Goal: Check status: Check status

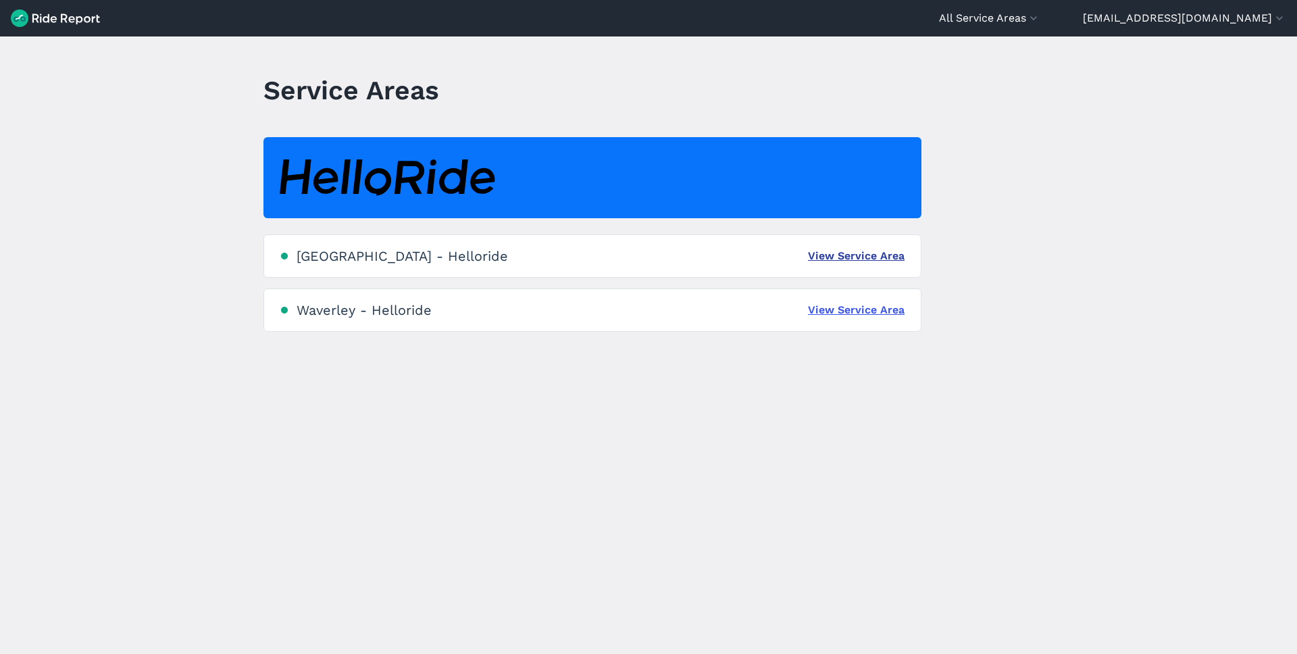
click at [830, 260] on link "View Service Area" at bounding box center [856, 256] width 97 height 16
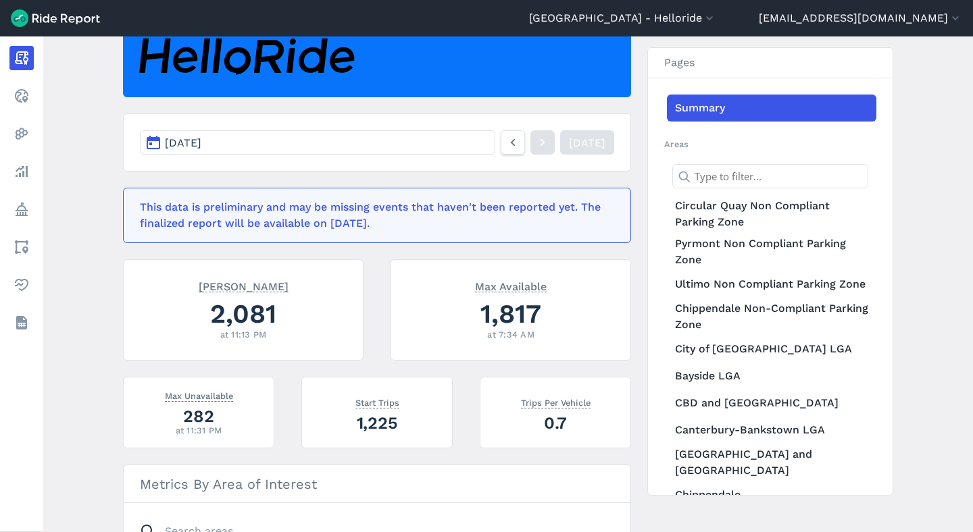
scroll to position [172, 0]
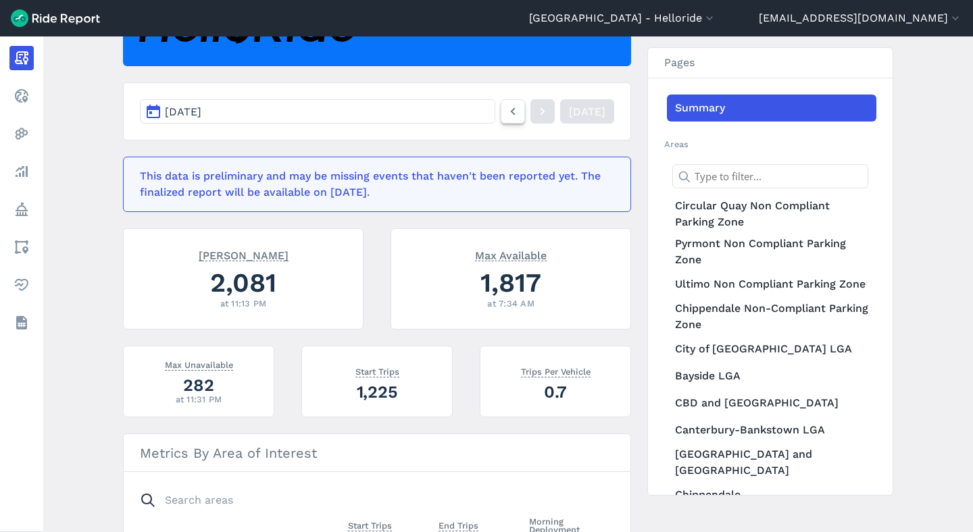
click at [505, 118] on icon at bounding box center [512, 111] width 15 height 16
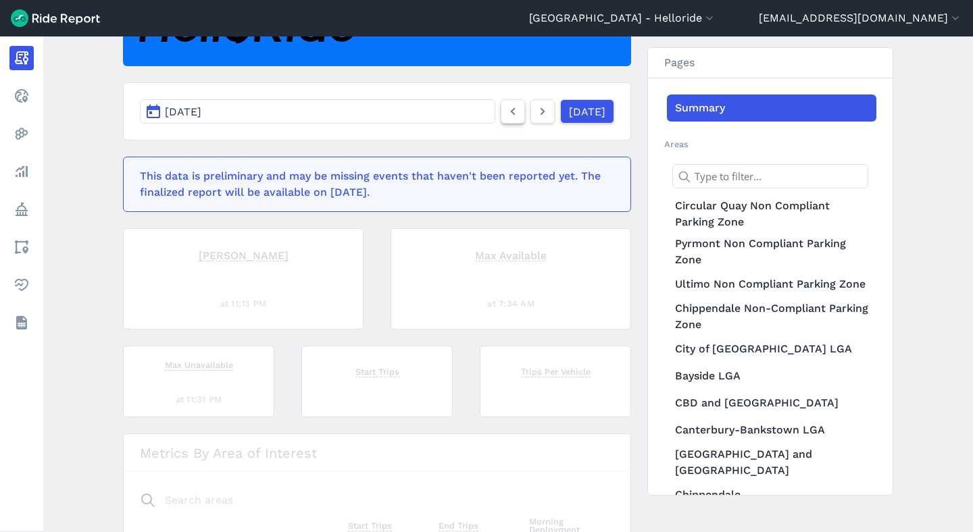
click at [505, 118] on icon at bounding box center [512, 111] width 15 height 16
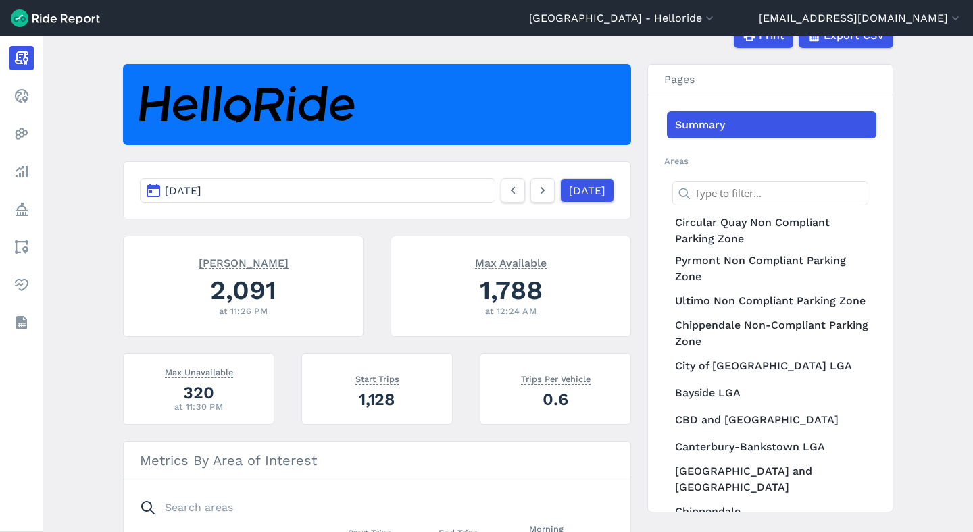
scroll to position [81, 0]
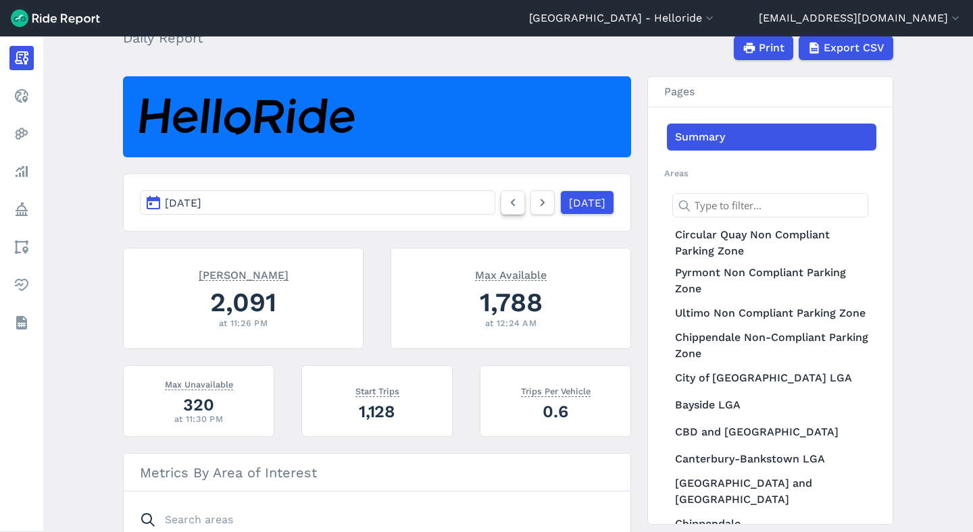
click at [504, 200] on link at bounding box center [513, 203] width 24 height 24
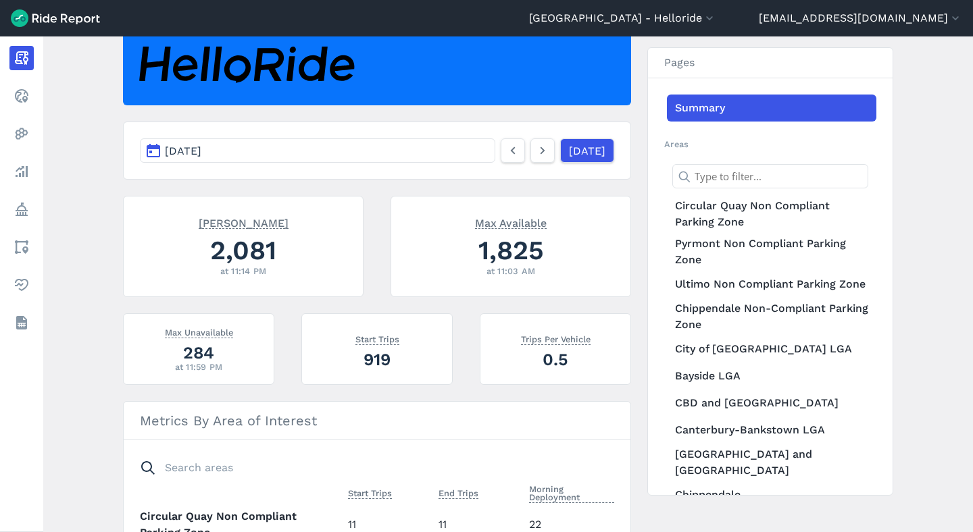
scroll to position [147, 0]
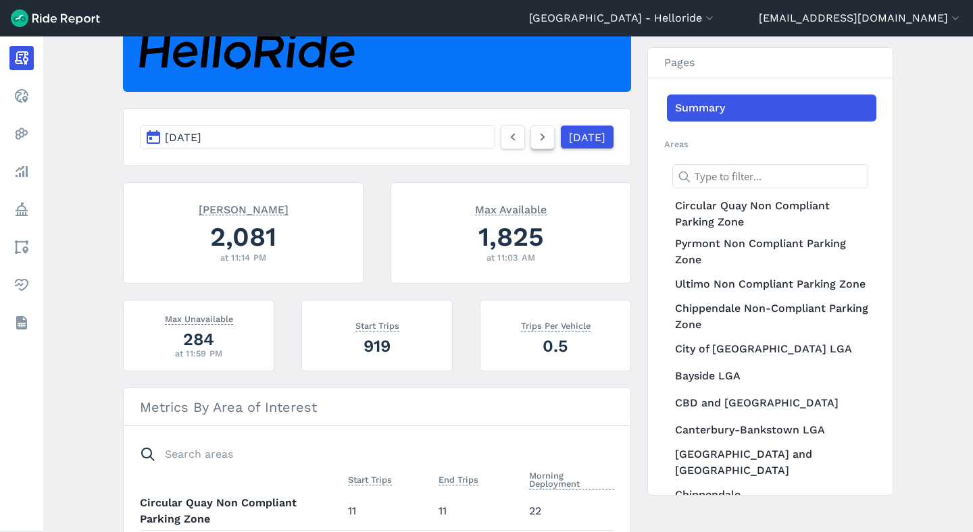
click at [530, 142] on link at bounding box center [542, 137] width 24 height 24
click at [535, 140] on icon at bounding box center [542, 137] width 15 height 16
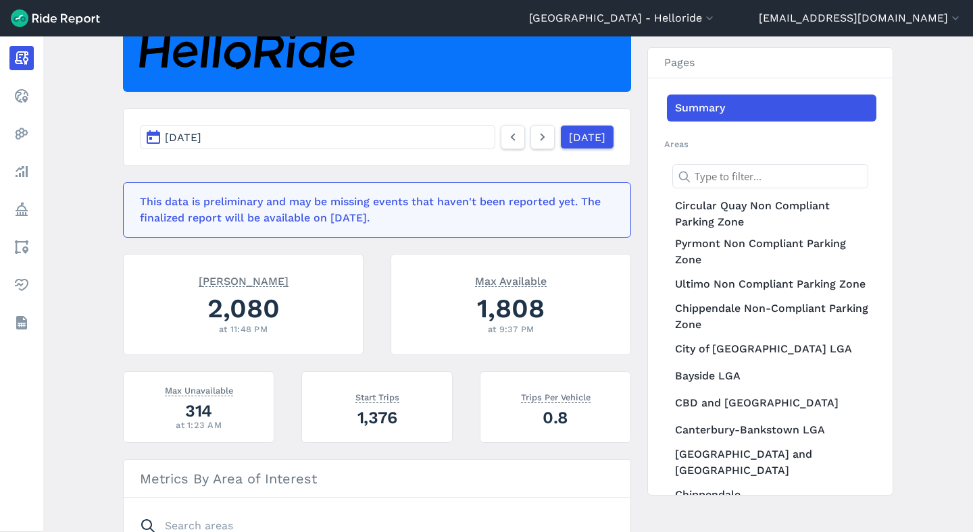
click link at bounding box center [542, 137] width 24 height 24
click at [373, 246] on article "[DATE] [DATE] This data is preliminary and may be missing events that haven't b…" at bounding box center [377, 432] width 508 height 842
click at [505, 134] on icon at bounding box center [512, 137] width 15 height 16
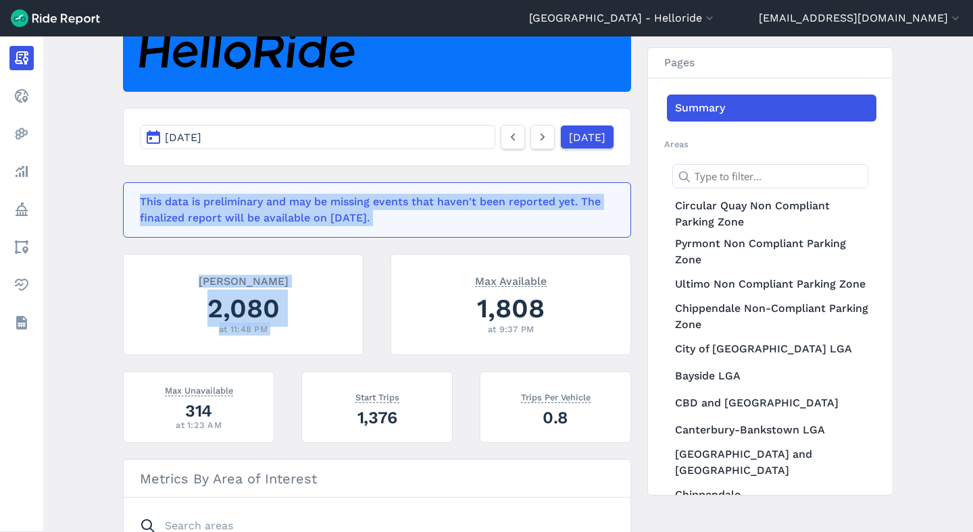
click at [601, 247] on article "[DATE] [DATE] This data is preliminary and may be missing events that haven't b…" at bounding box center [377, 432] width 508 height 842
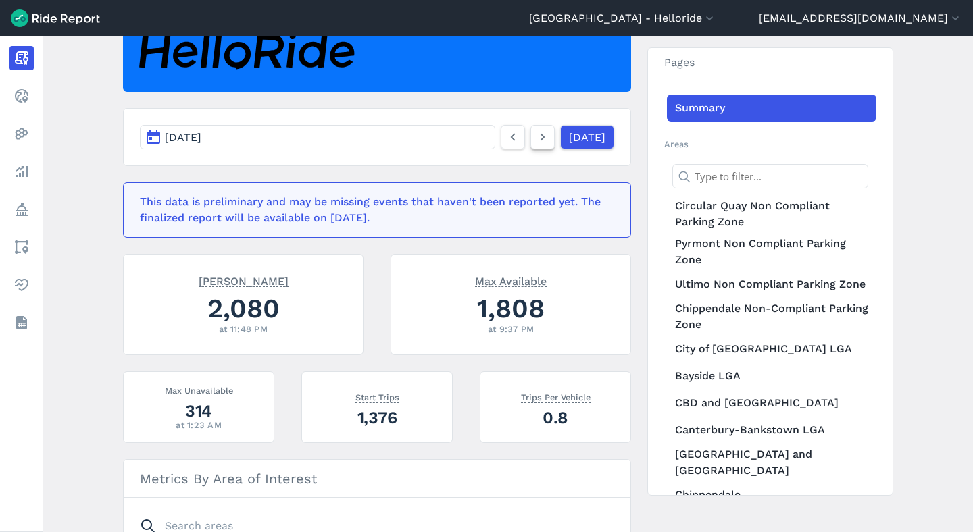
click at [535, 136] on icon at bounding box center [542, 137] width 15 height 16
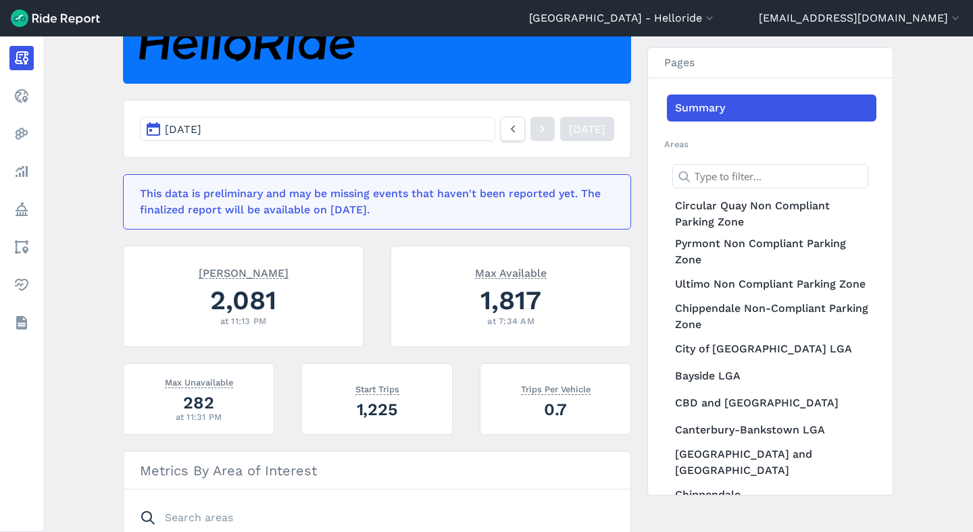
scroll to position [166, 0]
